Goal: Obtain resource: Download file/media

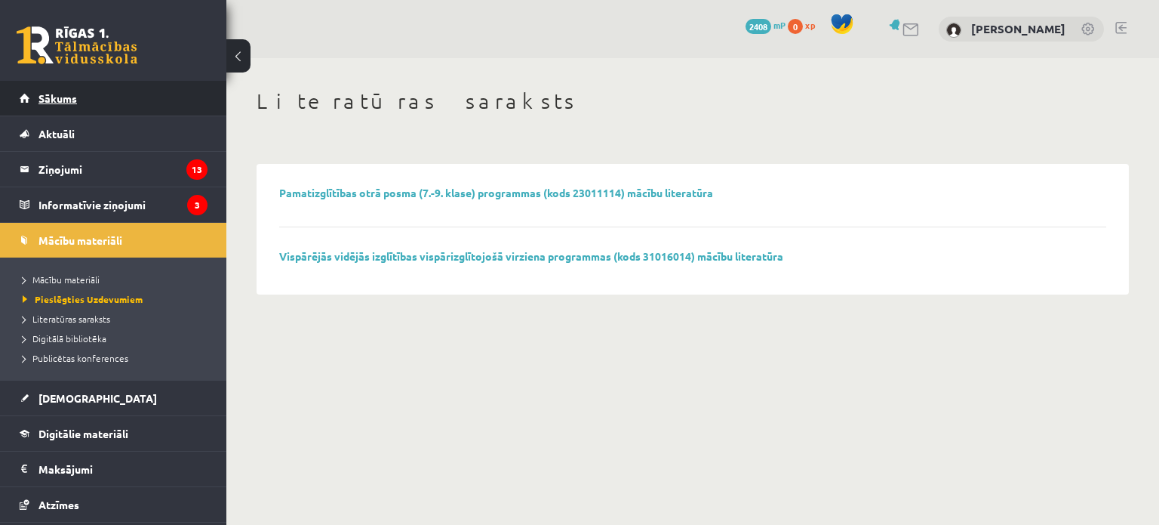
click at [66, 99] on span "Sākums" at bounding box center [57, 98] width 38 height 14
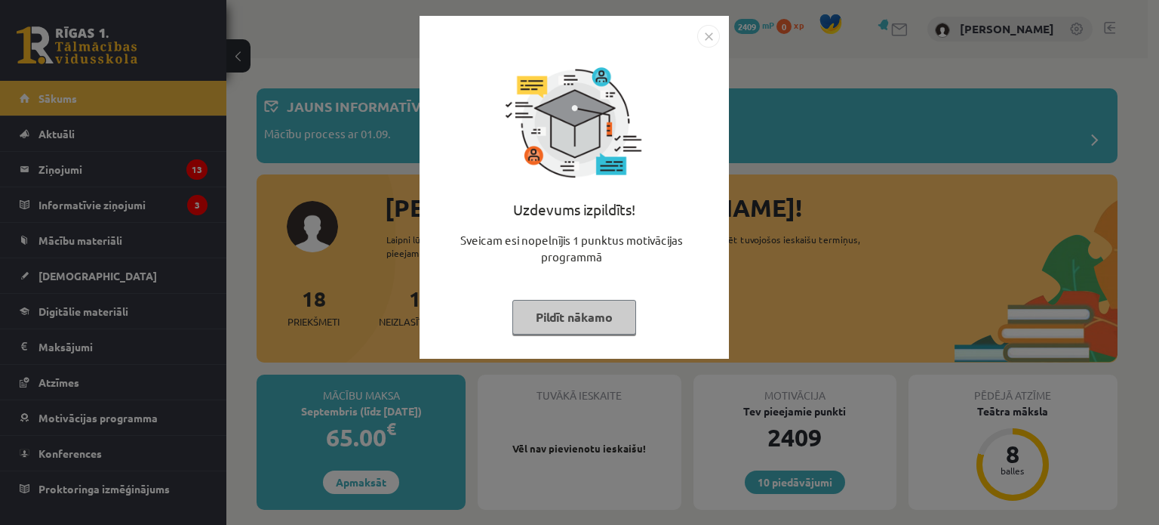
click at [552, 321] on button "Pildīt nākamo" at bounding box center [575, 317] width 124 height 35
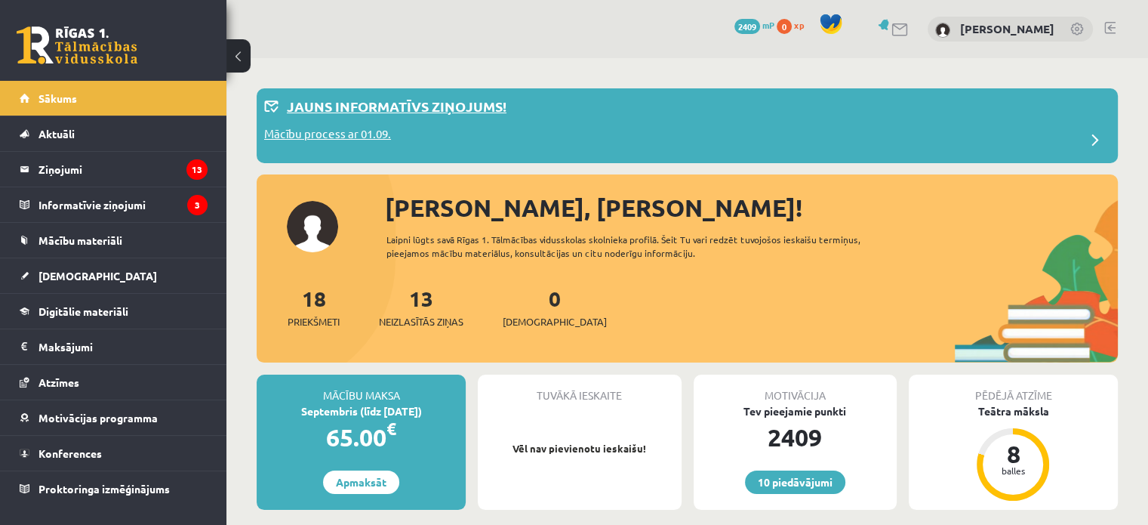
click at [306, 134] on p "Mācību process ar 01.09." at bounding box center [327, 135] width 127 height 21
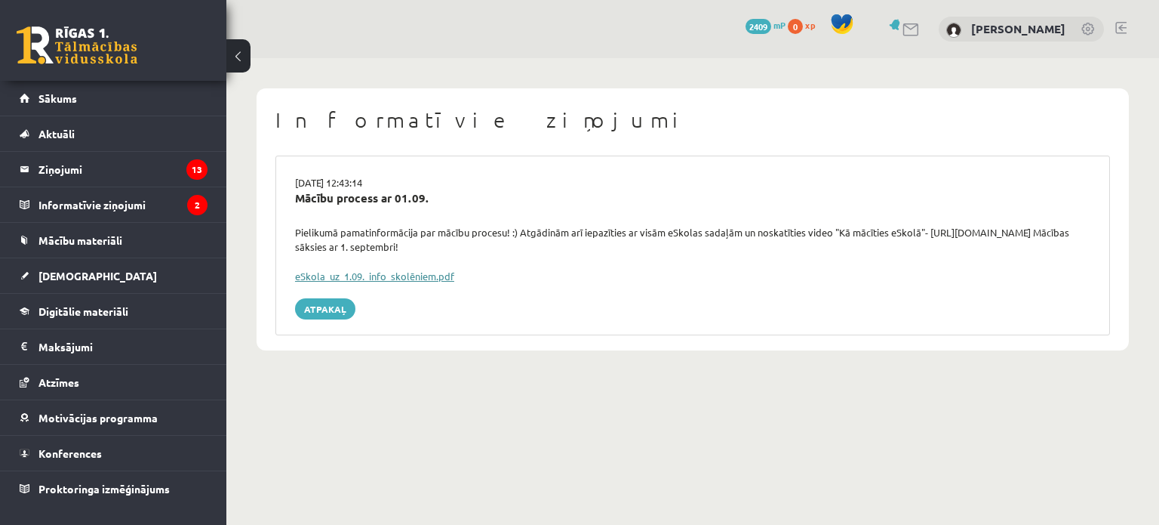
click at [325, 273] on link "eSkola_uz_1.09._info_skolēniem.pdf" at bounding box center [374, 275] width 159 height 13
